Goal: Task Accomplishment & Management: Manage account settings

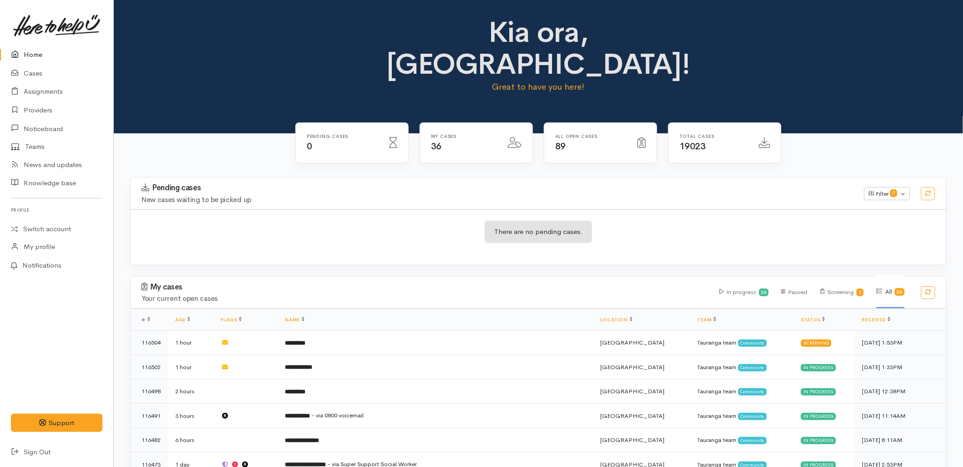
click at [481, 224] on div "There are no pending cases." at bounding box center [539, 237] width 816 height 56
click at [320, 134] on div "Pending cases 0" at bounding box center [342, 143] width 82 height 19
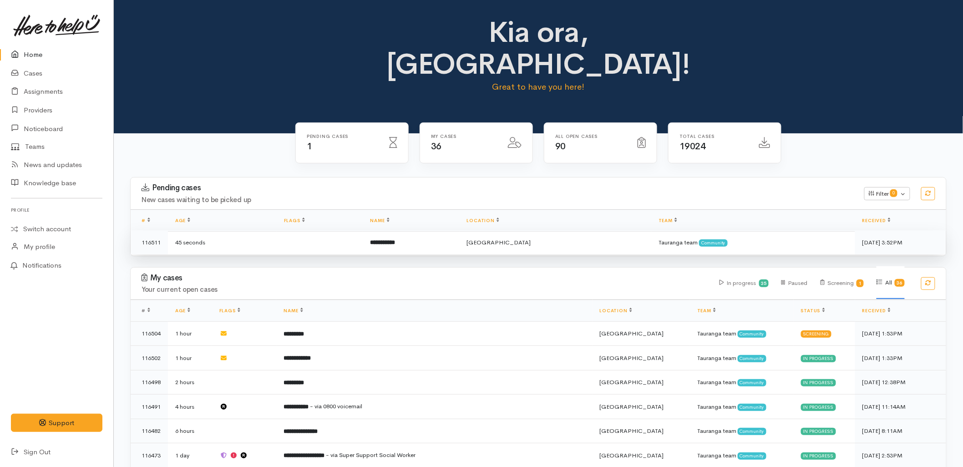
click at [351, 230] on td at bounding box center [320, 242] width 86 height 24
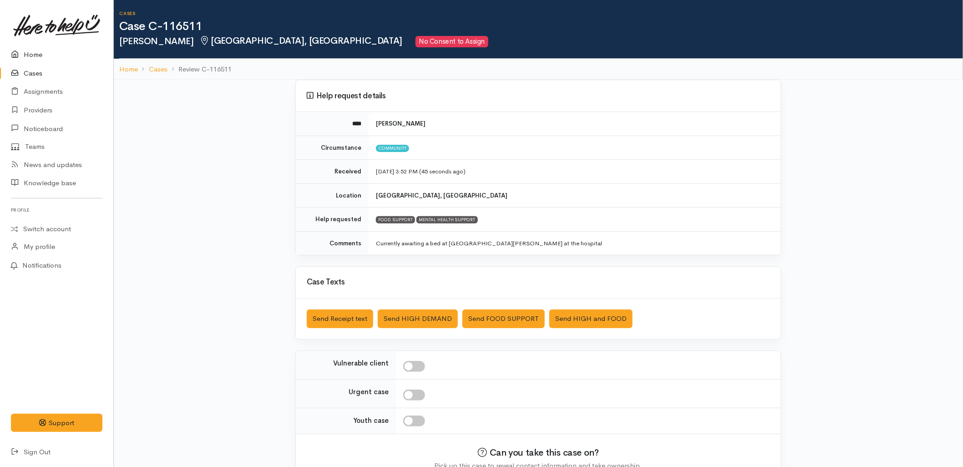
click at [32, 57] on link "Home" at bounding box center [56, 55] width 113 height 19
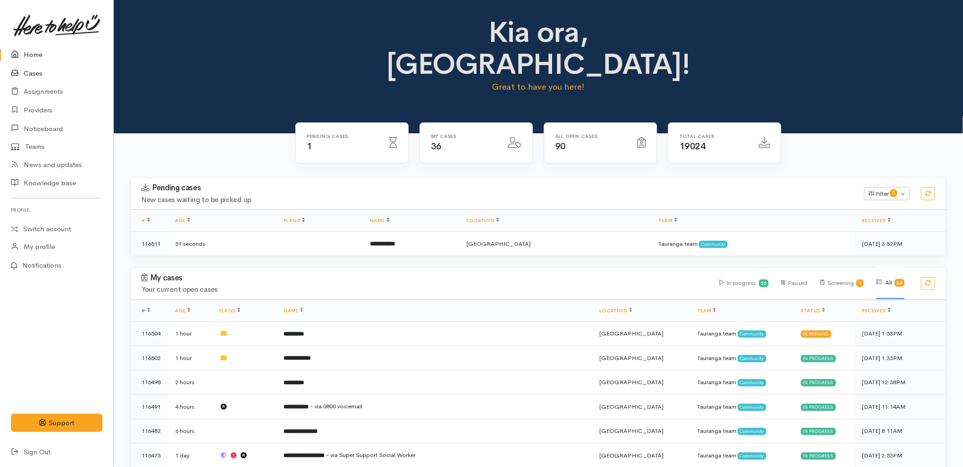
click at [34, 74] on link "Cases" at bounding box center [56, 73] width 113 height 19
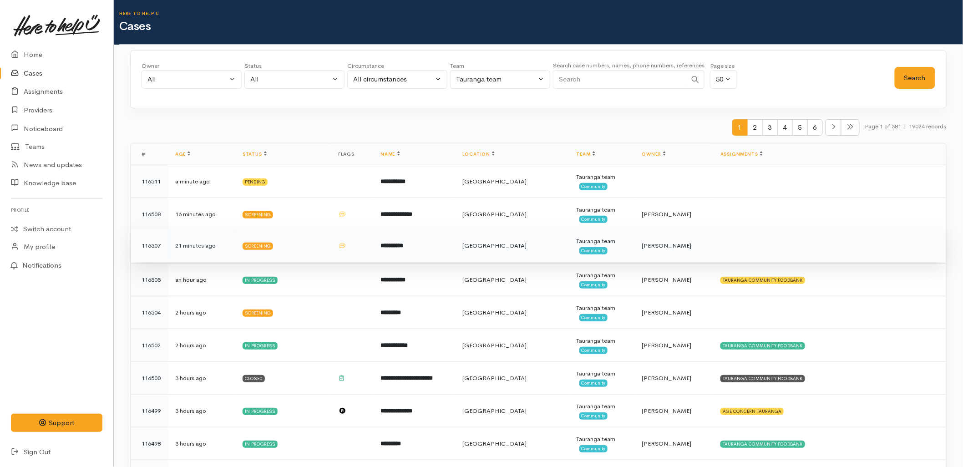
click at [438, 240] on td "**********" at bounding box center [414, 245] width 82 height 33
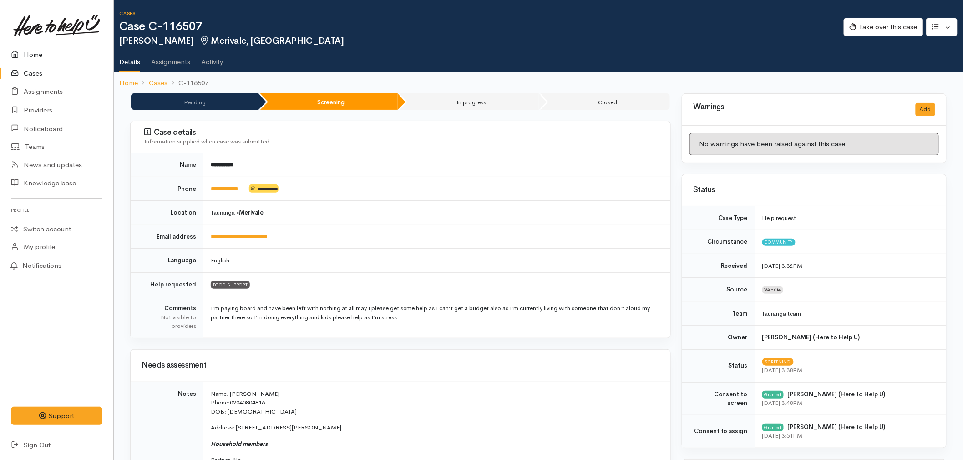
click at [23, 53] on icon at bounding box center [17, 54] width 13 height 11
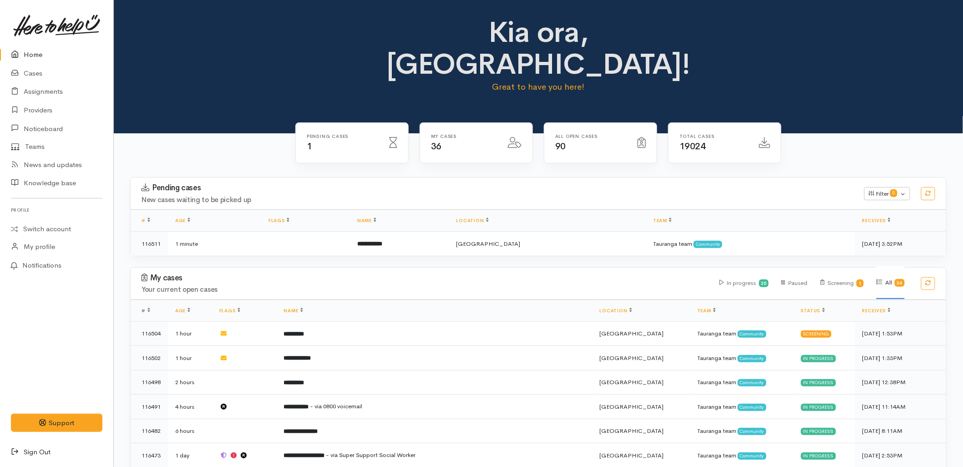
click at [42, 449] on link "Sign Out" at bounding box center [56, 452] width 113 height 19
